Goal: Task Accomplishment & Management: Complete application form

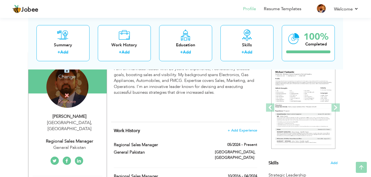
scroll to position [55, 0]
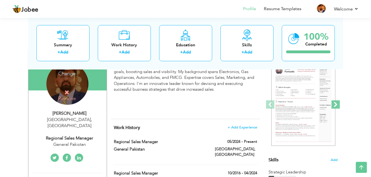
click at [338, 105] on span at bounding box center [335, 104] width 8 height 8
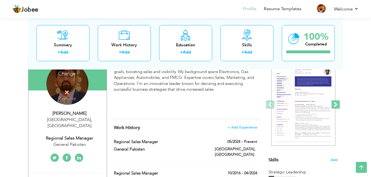
click at [338, 105] on span at bounding box center [335, 104] width 8 height 8
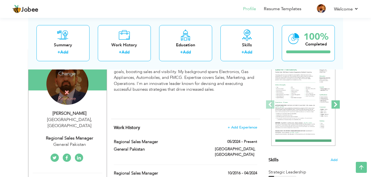
click at [338, 105] on span at bounding box center [335, 104] width 8 height 8
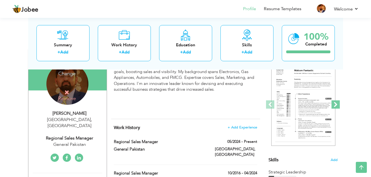
click at [338, 105] on span at bounding box center [335, 104] width 8 height 8
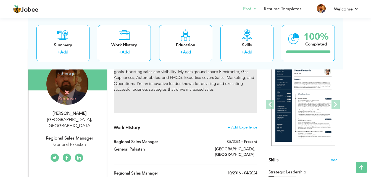
click at [251, 110] on div "I am an individual leader with 20 years of experience, I consistently exceed go…" at bounding box center [185, 88] width 143 height 50
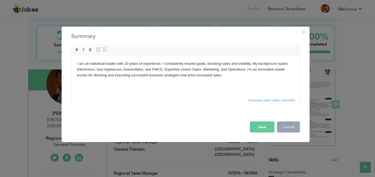
click at [292, 128] on button "Cancel" at bounding box center [288, 127] width 23 height 11
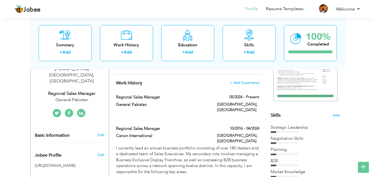
scroll to position [95, 0]
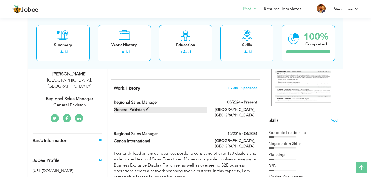
click at [135, 111] on label "General Pakistan" at bounding box center [160, 110] width 93 height 6
type input "Regional Sales Manager"
type input "General Pakistan"
type input "05/2024"
type input "Pakistan"
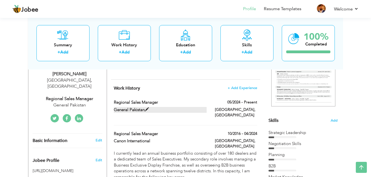
type input "Lahore"
checkbox input "true"
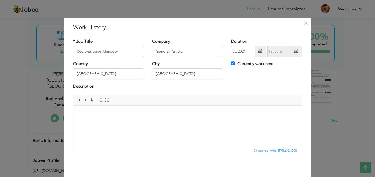
click at [99, 110] on html at bounding box center [187, 114] width 228 height 17
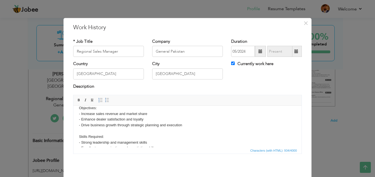
scroll to position [78, 0]
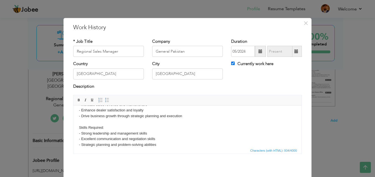
click at [109, 127] on body "Zones: 1. Lahore Zone: Patoki, Kasur, Sheikhupura, Muridke 2. Gujranwala Zone: …" at bounding box center [187, 93] width 217 height 121
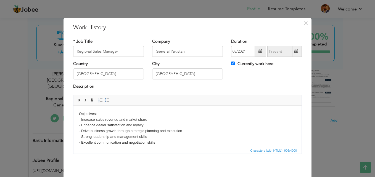
scroll to position [58, 0]
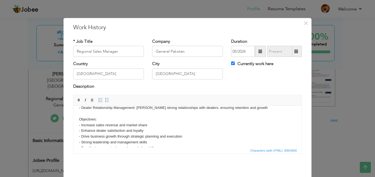
click at [101, 118] on body "Zones: 1. Lahore Zone: Patoki, Kasur, Sheikhupura, Muridke 2. Gujranwala Zone: …" at bounding box center [187, 108] width 217 height 109
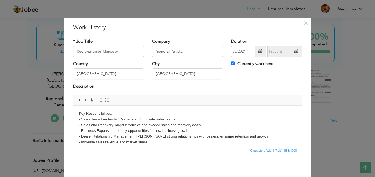
scroll to position [23, 0]
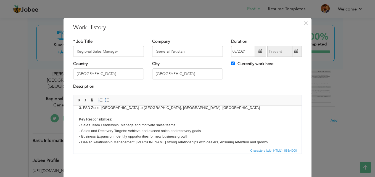
click at [116, 120] on body "Zones: 1. Lahore Zone: Patoki, Kasur, Sheikhupura, Muridke 2. Gujranwala Zone: …" at bounding box center [187, 137] width 217 height 98
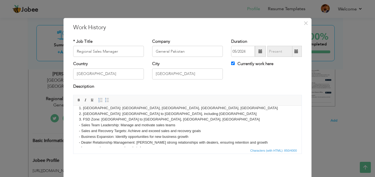
scroll to position [6, 0]
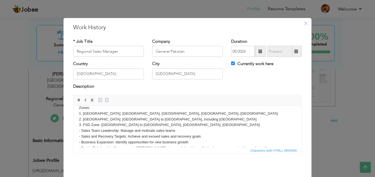
click at [91, 107] on body "Zones: 1. Lahore Zone: Patoki, Kasur, Sheikhupura, Muridke 2. Gujranwala Zone: …" at bounding box center [187, 148] width 217 height 86
click at [79, 115] on body "1. Lahore Zone: Patoki, Kasur, Sheikhupura, Muridke 2. Gujranwala Zone: Gujranw…" at bounding box center [187, 148] width 217 height 86
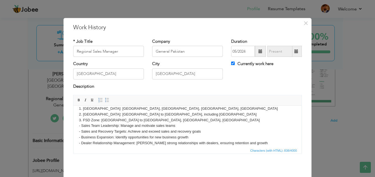
scroll to position [0, 0]
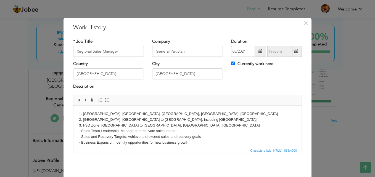
drag, startPoint x: 298, startPoint y: 116, endPoint x: 371, endPoint y: 203, distance: 112.8
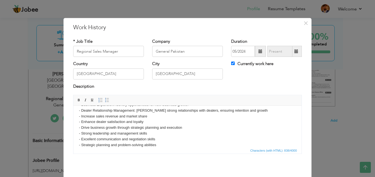
scroll to position [50, 0]
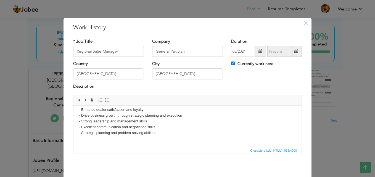
drag, startPoint x: 299, startPoint y: 118, endPoint x: 376, endPoint y: 262, distance: 163.4
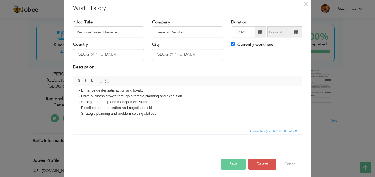
scroll to position [22, 0]
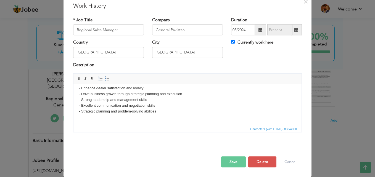
click at [234, 162] on button "Save" at bounding box center [233, 161] width 25 height 11
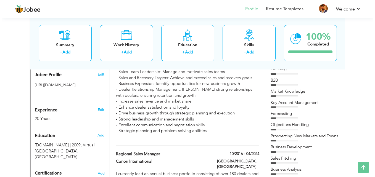
scroll to position [182, 0]
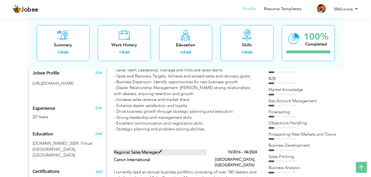
click at [161, 150] on span at bounding box center [160, 152] width 4 height 4
type input "Canon International"
type input "10/2016"
type input "04/2024"
checkbox input "false"
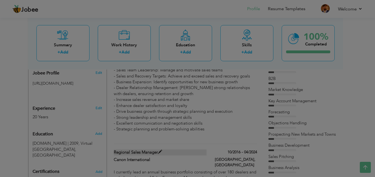
scroll to position [0, 0]
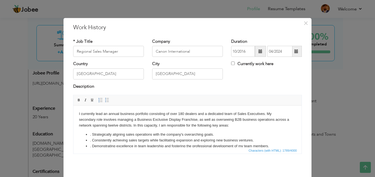
click at [175, 139] on li ". Consistently achieving sales targets while facilitating expansion and explori…" at bounding box center [187, 141] width 195 height 6
click at [178, 112] on p "I currently lead an annual business portfolio consisting of over 180 dealers an…" at bounding box center [187, 119] width 217 height 17
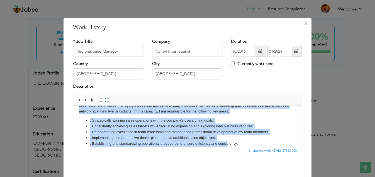
scroll to position [69, 0]
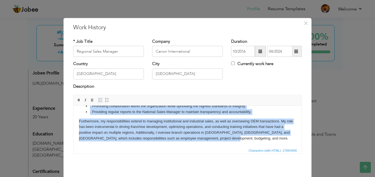
drag, startPoint x: 79, startPoint y: 113, endPoint x: 232, endPoint y: 156, distance: 158.8
click at [232, 147] on html "I currently lead an annual business portfolio consisting of over 180 dealers an…" at bounding box center [187, 92] width 228 height 110
copy body "I currently lead an annual business portfolio consisting of over 180 dealers an…"
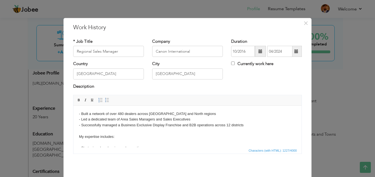
scroll to position [6, 0]
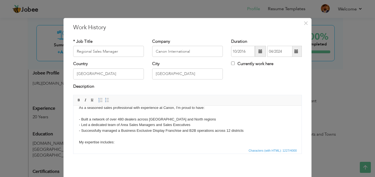
click at [230, 131] on p "As a seasoned sales professional with experience at Canon, I'm proud to have: -…" at bounding box center [187, 177] width 217 height 144
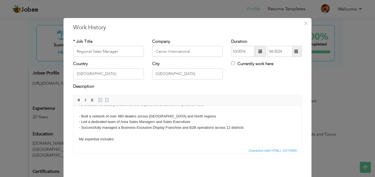
scroll to position [15, 0]
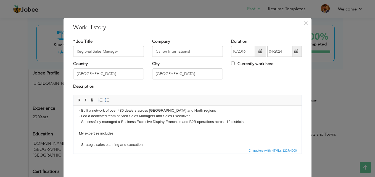
click at [204, 112] on p "As a seasoned sales professional with experience at Canon, I'm proud to have: -…" at bounding box center [187, 168] width 217 height 144
click at [79, 143] on p "As a seasoned sales professional with experience at Canon, I'm proud to have: -…" at bounding box center [187, 168] width 217 height 144
click at [78, 128] on html "As a seasoned sales professional with experience at Canon, I'm proud to have: -…" at bounding box center [187, 165] width 228 height 149
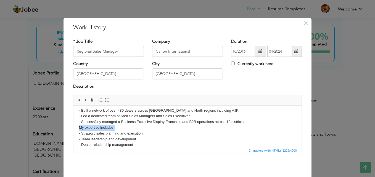
drag, startPoint x: 118, startPoint y: 128, endPoint x: 75, endPoint y: 130, distance: 43.1
click at [75, 130] on html "As a seasoned sales professional with experience at Canon, I'm proud to have: -…" at bounding box center [187, 162] width 228 height 143
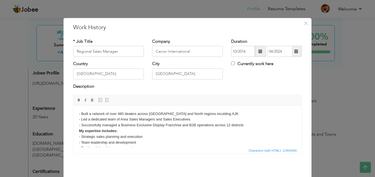
scroll to position [6, 0]
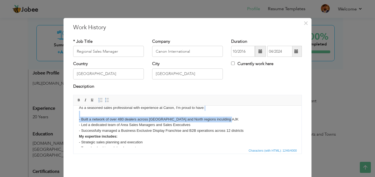
drag, startPoint x: 227, startPoint y: 119, endPoint x: 138, endPoint y: 115, distance: 89.8
click at [138, 115] on p "As a seasoned sales professional with experience at Canon, I'm proud to have: -…" at bounding box center [187, 171] width 217 height 132
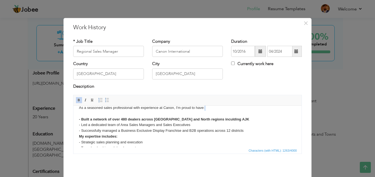
click at [80, 112] on p "As a seasoned sales professional with experience at Canon, I'm proud to have: -…" at bounding box center [187, 171] width 217 height 132
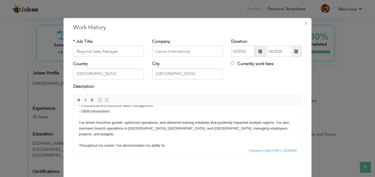
scroll to position [77, 0]
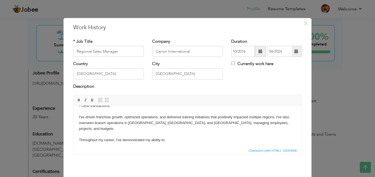
click at [78, 116] on html "As a seasoned sales professional with experience at Canon, I'm proud to have: -…" at bounding box center [187, 100] width 228 height 143
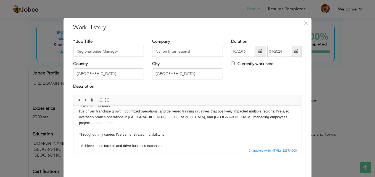
click at [81, 134] on p "As a seasoned sales professional with experience at Canon, I'm proud to have: -…" at bounding box center [187, 97] width 217 height 126
click at [76, 125] on html "As a seasoned sales professional with experience at Canon, I'm proud to have: -…" at bounding box center [187, 95] width 228 height 132
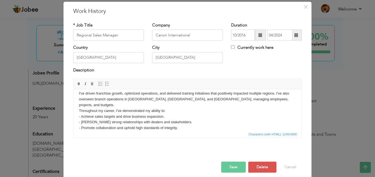
scroll to position [22, 0]
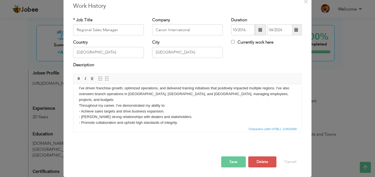
click at [230, 164] on button "Save" at bounding box center [233, 161] width 25 height 11
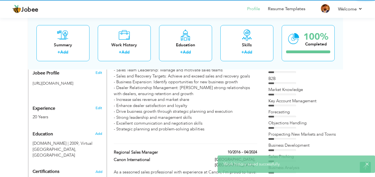
scroll to position [0, 0]
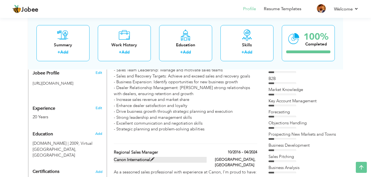
click at [152, 158] on span at bounding box center [152, 160] width 4 height 4
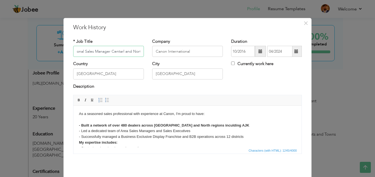
scroll to position [0, 10]
type input "Regional Sales Manager Central and North"
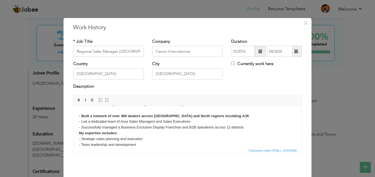
scroll to position [79, 0]
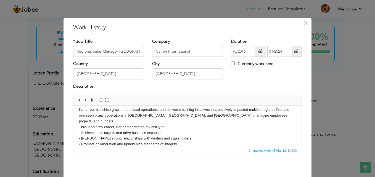
drag, startPoint x: 299, startPoint y: 118, endPoint x: 372, endPoint y: 254, distance: 155.1
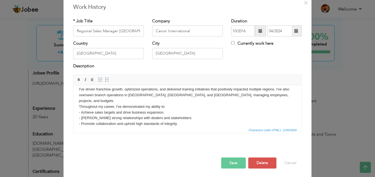
scroll to position [22, 0]
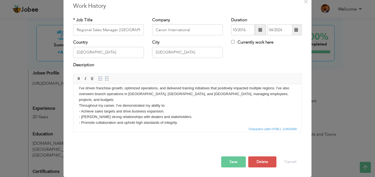
click at [234, 163] on button "Save" at bounding box center [233, 161] width 25 height 11
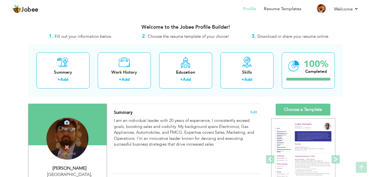
scroll to position [0, 0]
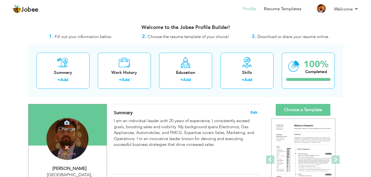
click at [255, 112] on span "Edit" at bounding box center [253, 113] width 7 height 4
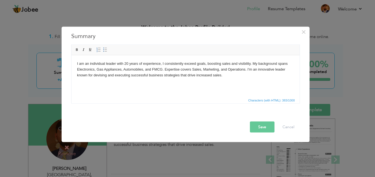
click at [127, 64] on p "I am an individual leader with 20 years of experience, I consistently exceed go…" at bounding box center [185, 69] width 217 height 17
click at [251, 127] on button "Save" at bounding box center [262, 127] width 25 height 11
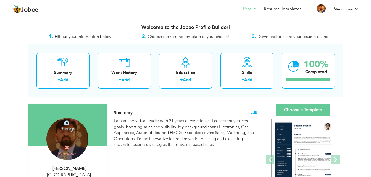
click at [71, 128] on h4 "Change" at bounding box center [66, 125] width 39 height 13
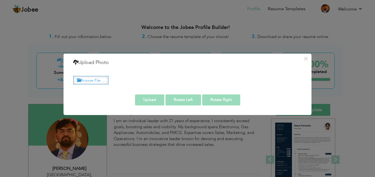
click at [98, 77] on label "Browse File ..." at bounding box center [90, 80] width 35 height 9
click at [0, 0] on input "Browse File ..." at bounding box center [0, 0] width 0 height 0
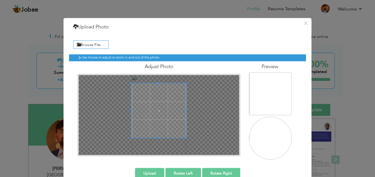
click at [159, 73] on div "Adjust Photo" at bounding box center [158, 108] width 171 height 95
click at [154, 120] on span at bounding box center [159, 113] width 55 height 55
click at [152, 171] on button "Upload" at bounding box center [149, 173] width 29 height 11
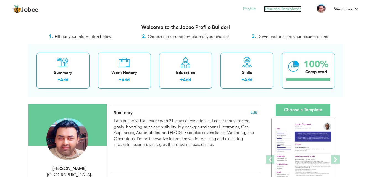
click at [294, 8] on link "Resume Templates" at bounding box center [283, 9] width 38 height 6
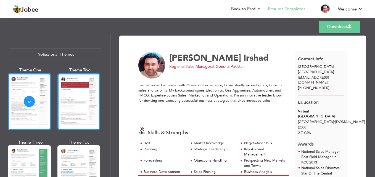
click at [91, 88] on div at bounding box center [78, 101] width 43 height 57
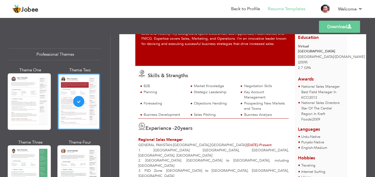
scroll to position [62, 0]
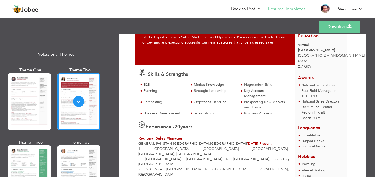
click at [80, 8] on nav "Back to Profile Resume Templates Resume Templates Cover Letters About My Resume…" at bounding box center [187, 9] width 350 height 15
click at [237, 9] on link "Back to Profile" at bounding box center [245, 9] width 29 height 6
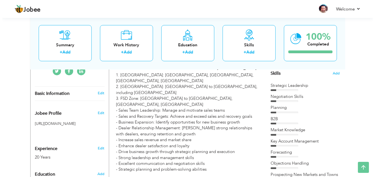
scroll to position [165, 0]
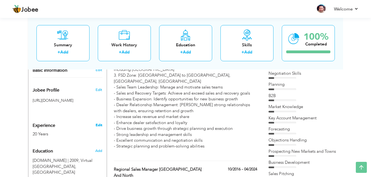
click at [97, 123] on link "Edit" at bounding box center [98, 125] width 7 height 5
type input "[PERSON_NAME]"
type input "Irshad"
type input "[PHONE_NUMBER]"
select select "number:166"
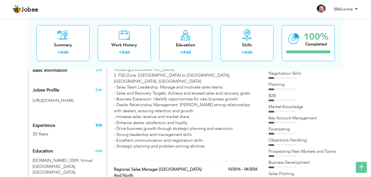
type input "[GEOGRAPHIC_DATA]"
select select "number:22"
type input "General Pakistan"
type input "Regional Sales Manager"
type input "[EMAIL_ADDRESS][DOMAIN_NAME]"
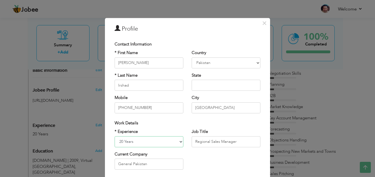
click at [178, 143] on select "Entry Level Less than 1 Year 1 Year 2 Years 3 Years 4 Years 5 Years 6 Years 7 Y…" at bounding box center [149, 141] width 69 height 11
select select "number:23"
click at [115, 136] on select "Entry Level Less than 1 Year 1 Year 2 Years 3 Years 4 Years 5 Years 6 Years 7 Y…" at bounding box center [149, 141] width 69 height 11
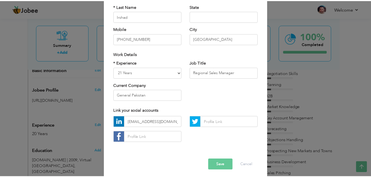
scroll to position [72, 0]
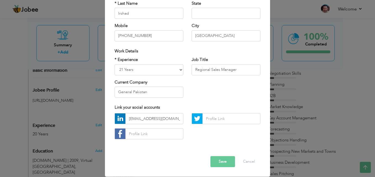
click at [224, 161] on button "Save" at bounding box center [222, 161] width 25 height 11
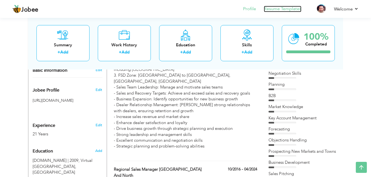
click at [288, 10] on link "Resume Templates" at bounding box center [283, 9] width 38 height 6
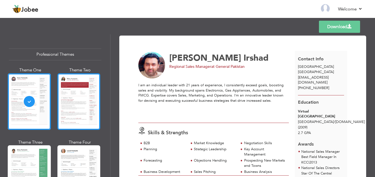
click at [83, 103] on div at bounding box center [78, 101] width 43 height 57
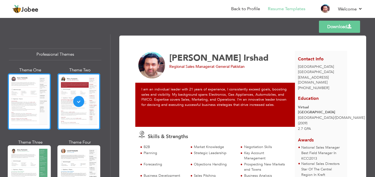
click at [25, 122] on div at bounding box center [29, 101] width 43 height 57
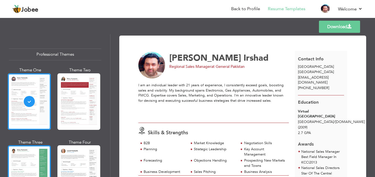
click at [20, 169] on div at bounding box center [29, 173] width 43 height 57
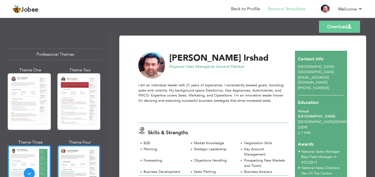
click at [89, 163] on div at bounding box center [78, 173] width 43 height 57
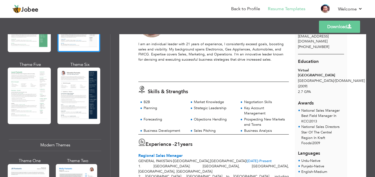
scroll to position [152, 0]
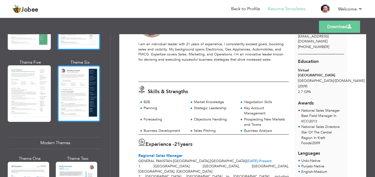
click at [75, 84] on div at bounding box center [78, 93] width 43 height 57
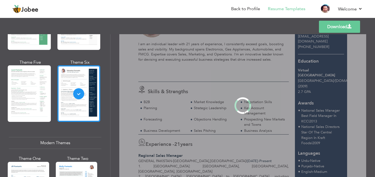
scroll to position [0, 0]
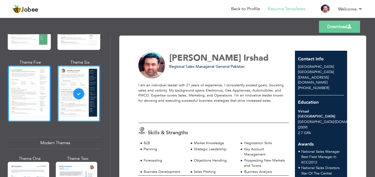
click at [42, 91] on div at bounding box center [29, 93] width 43 height 57
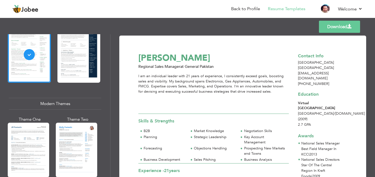
scroll to position [193, 0]
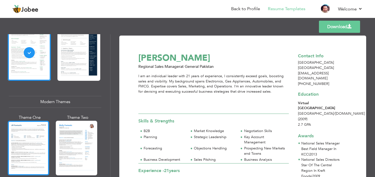
click at [34, 128] on div at bounding box center [28, 148] width 41 height 55
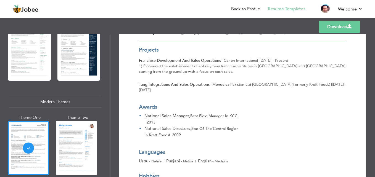
scroll to position [655, 0]
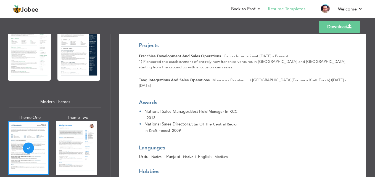
click at [336, 29] on link "Download" at bounding box center [339, 27] width 41 height 12
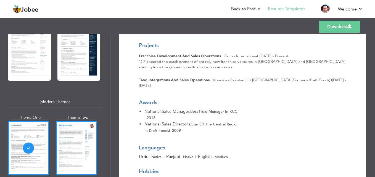
click at [73, 142] on div at bounding box center [76, 148] width 41 height 55
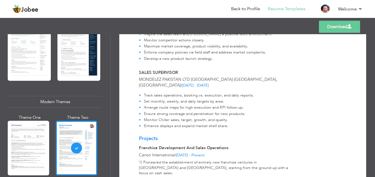
scroll to position [591, 0]
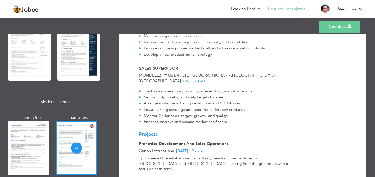
click at [334, 28] on link "Download" at bounding box center [339, 27] width 41 height 12
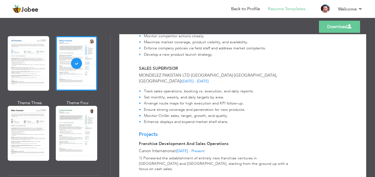
scroll to position [287, 0]
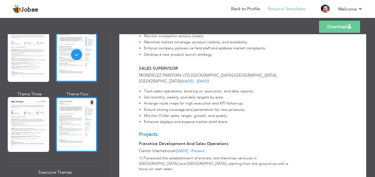
click at [71, 113] on div at bounding box center [76, 124] width 41 height 55
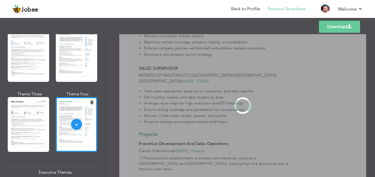
scroll to position [0, 0]
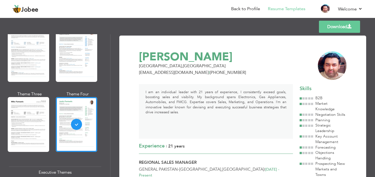
drag, startPoint x: 373, startPoint y: 50, endPoint x: 373, endPoint y: 55, distance: 4.7
click at [373, 55] on div "Download Mian Ali Irshad Lahore , Pakistan mianali3@gmail.com | +923216644304 I…" at bounding box center [242, 105] width 264 height 143
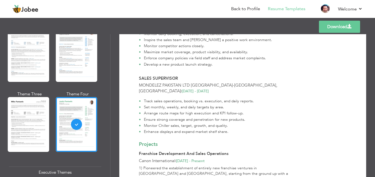
scroll to position [591, 0]
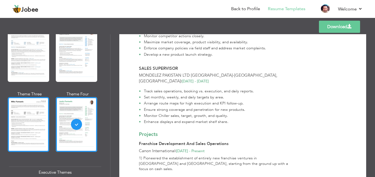
click at [32, 124] on div at bounding box center [28, 124] width 41 height 55
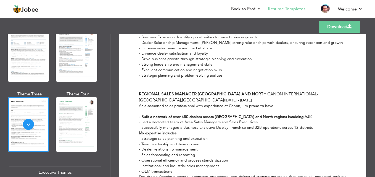
scroll to position [0, 0]
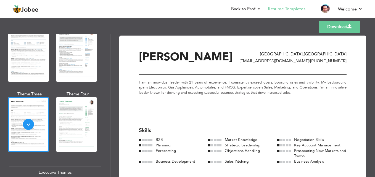
click at [341, 26] on link "Download" at bounding box center [339, 27] width 41 height 12
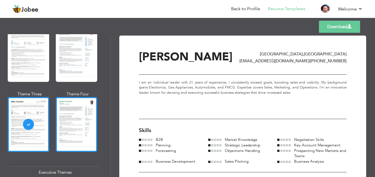
click at [77, 115] on div at bounding box center [76, 124] width 41 height 55
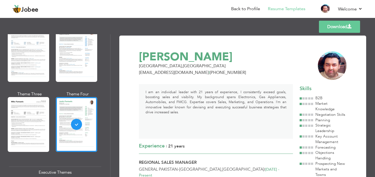
click at [346, 28] on link "Download" at bounding box center [339, 27] width 41 height 12
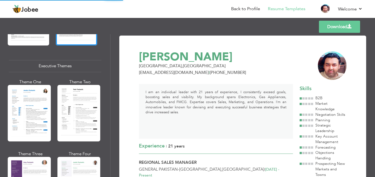
scroll to position [398, 0]
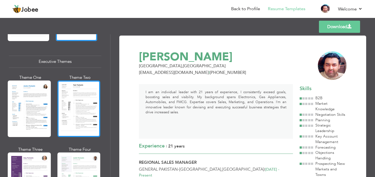
click at [80, 112] on div at bounding box center [78, 109] width 43 height 57
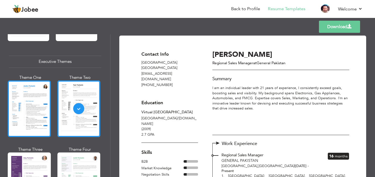
click at [26, 116] on div at bounding box center [29, 109] width 43 height 57
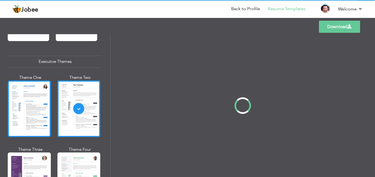
scroll to position [397, 0]
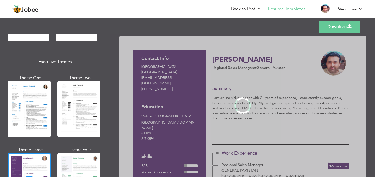
scroll to position [398, 0]
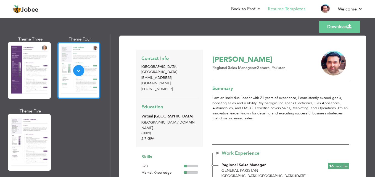
scroll to position [519, 0]
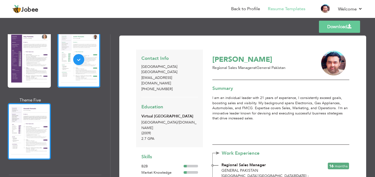
click at [13, 133] on div at bounding box center [29, 131] width 43 height 57
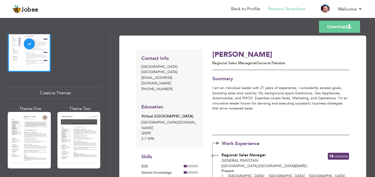
scroll to position [607, 0]
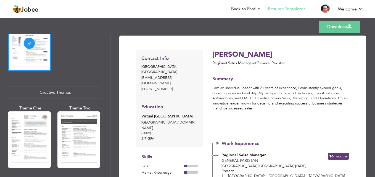
click at [85, 128] on div at bounding box center [78, 139] width 43 height 57
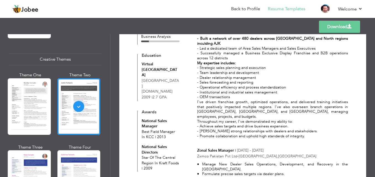
scroll to position [230, 0]
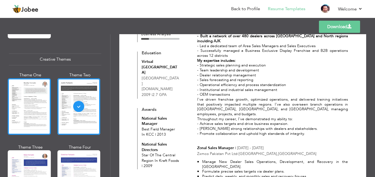
click at [38, 114] on div at bounding box center [29, 106] width 43 height 57
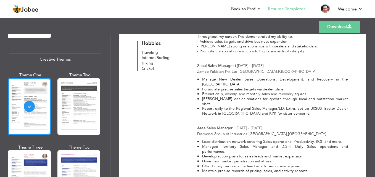
scroll to position [328, 0]
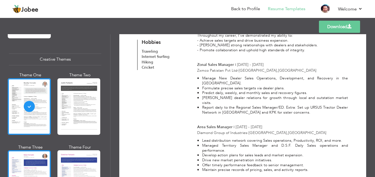
click at [16, 156] on div at bounding box center [29, 178] width 43 height 57
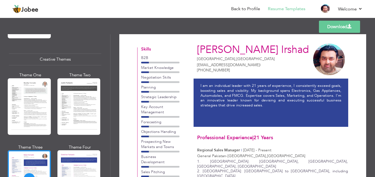
scroll to position [0, 0]
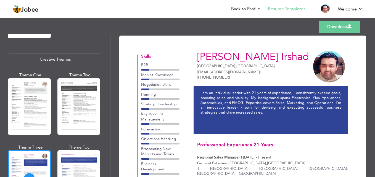
click at [342, 25] on link "Download" at bounding box center [339, 27] width 41 height 12
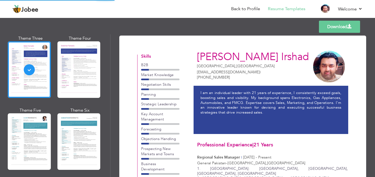
scroll to position [800, 0]
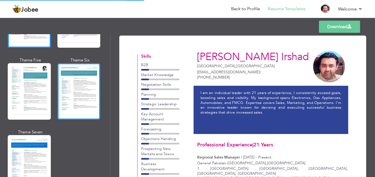
click at [84, 100] on div at bounding box center [78, 91] width 43 height 57
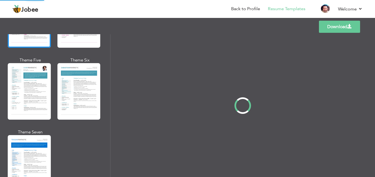
click at [45, 91] on div "Professional Themes Theme One Theme Two Theme Three Theme Four" at bounding box center [187, 105] width 375 height 143
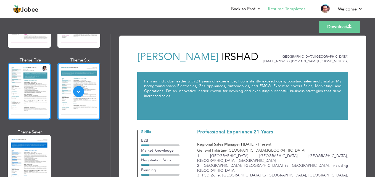
click at [32, 84] on div at bounding box center [29, 91] width 43 height 57
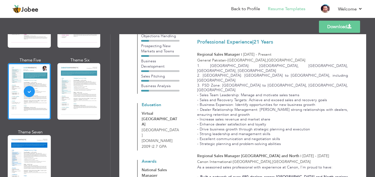
scroll to position [111, 0]
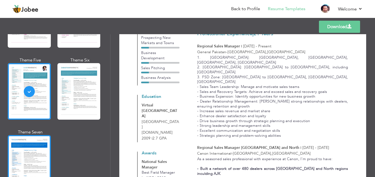
click at [42, 142] on div at bounding box center [29, 163] width 43 height 57
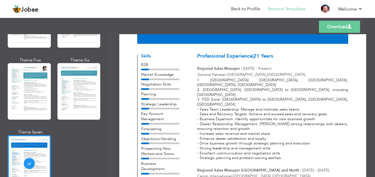
scroll to position [0, 0]
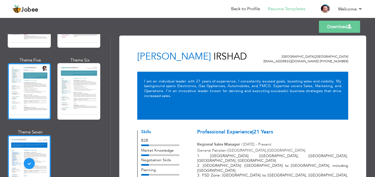
click at [27, 80] on div at bounding box center [29, 91] width 43 height 57
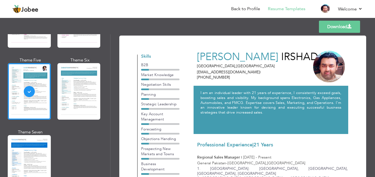
click at [332, 28] on link "Download" at bounding box center [339, 27] width 41 height 12
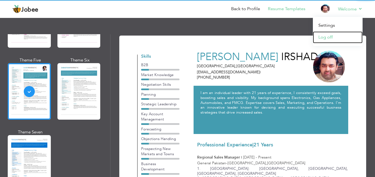
click at [325, 38] on link "Log off" at bounding box center [338, 37] width 50 height 12
